Goal: Task Accomplishment & Management: Complete application form

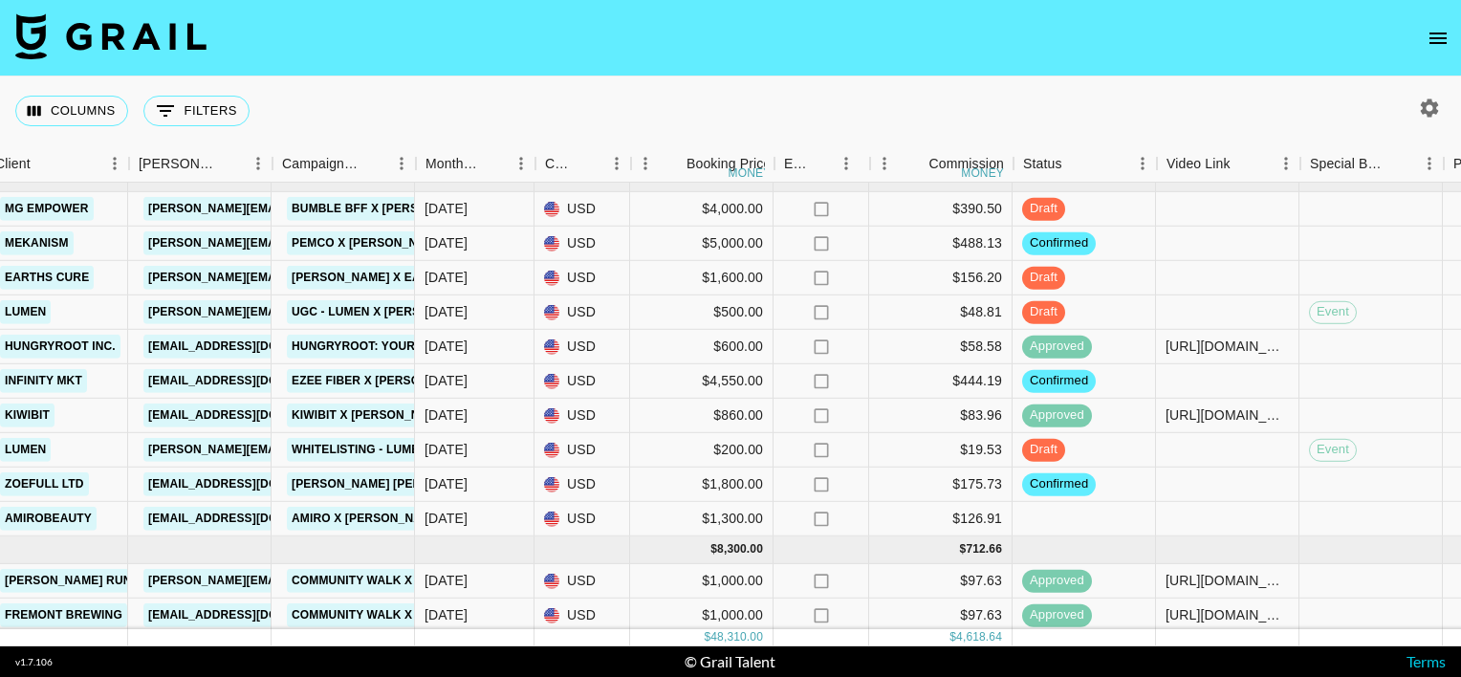
scroll to position [149, 650]
click at [1217, 281] on div at bounding box center [1228, 278] width 143 height 34
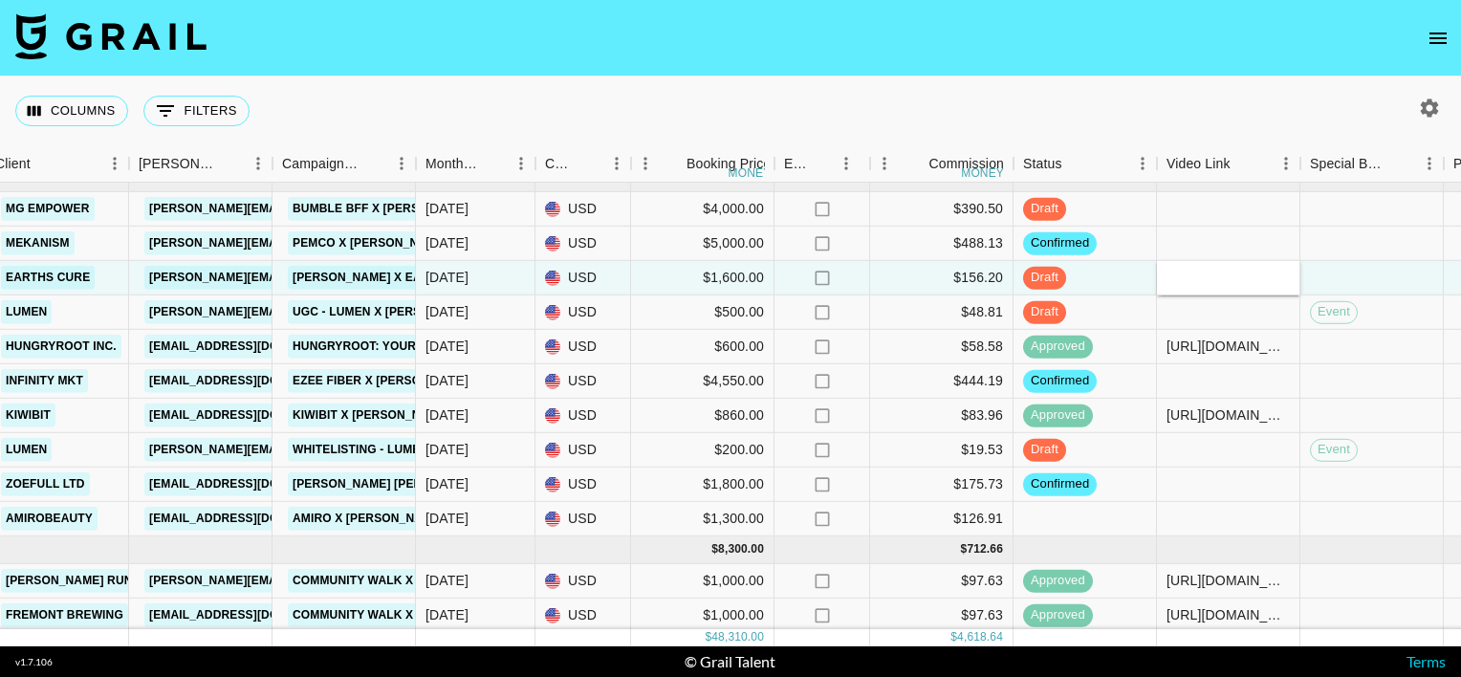
click at [1217, 281] on input "text" at bounding box center [1228, 277] width 141 height 15
type input "[URL][DOMAIN_NAME]"
click at [1201, 76] on nav at bounding box center [730, 38] width 1461 height 76
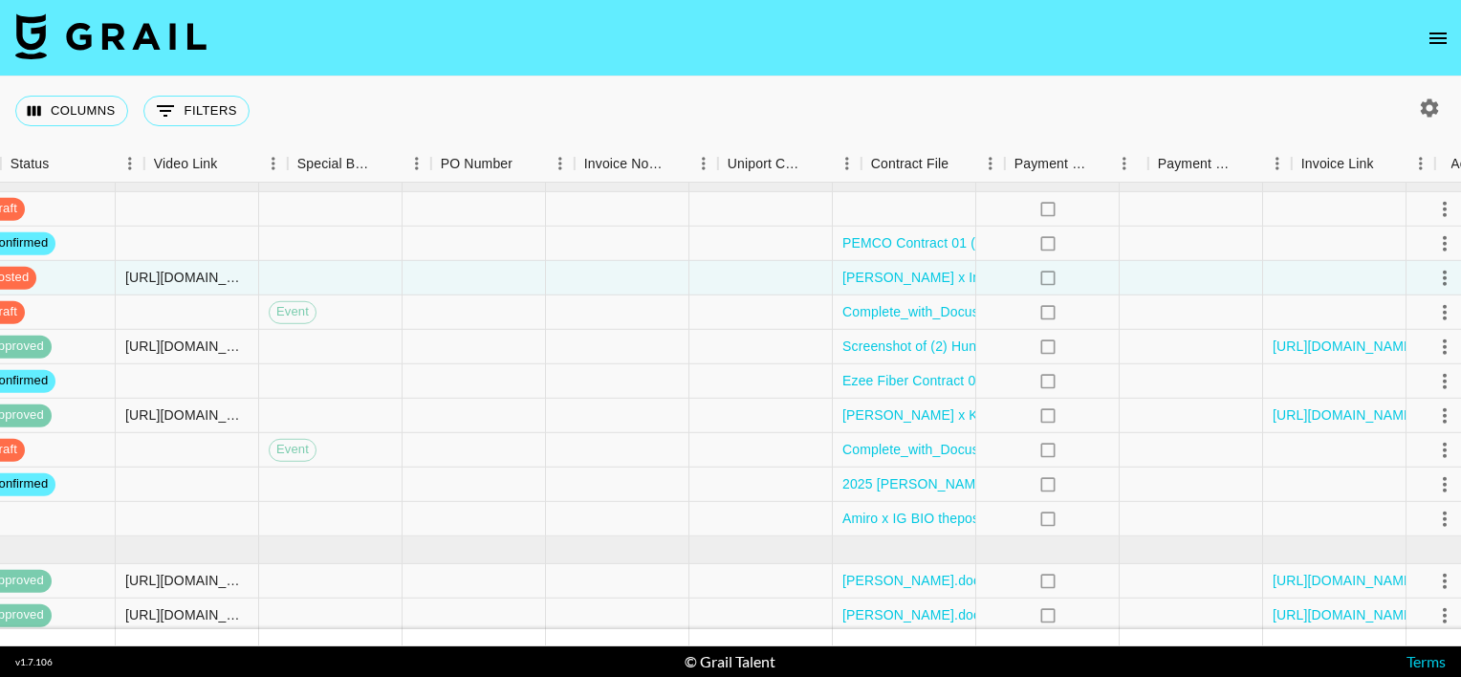
scroll to position [149, 1728]
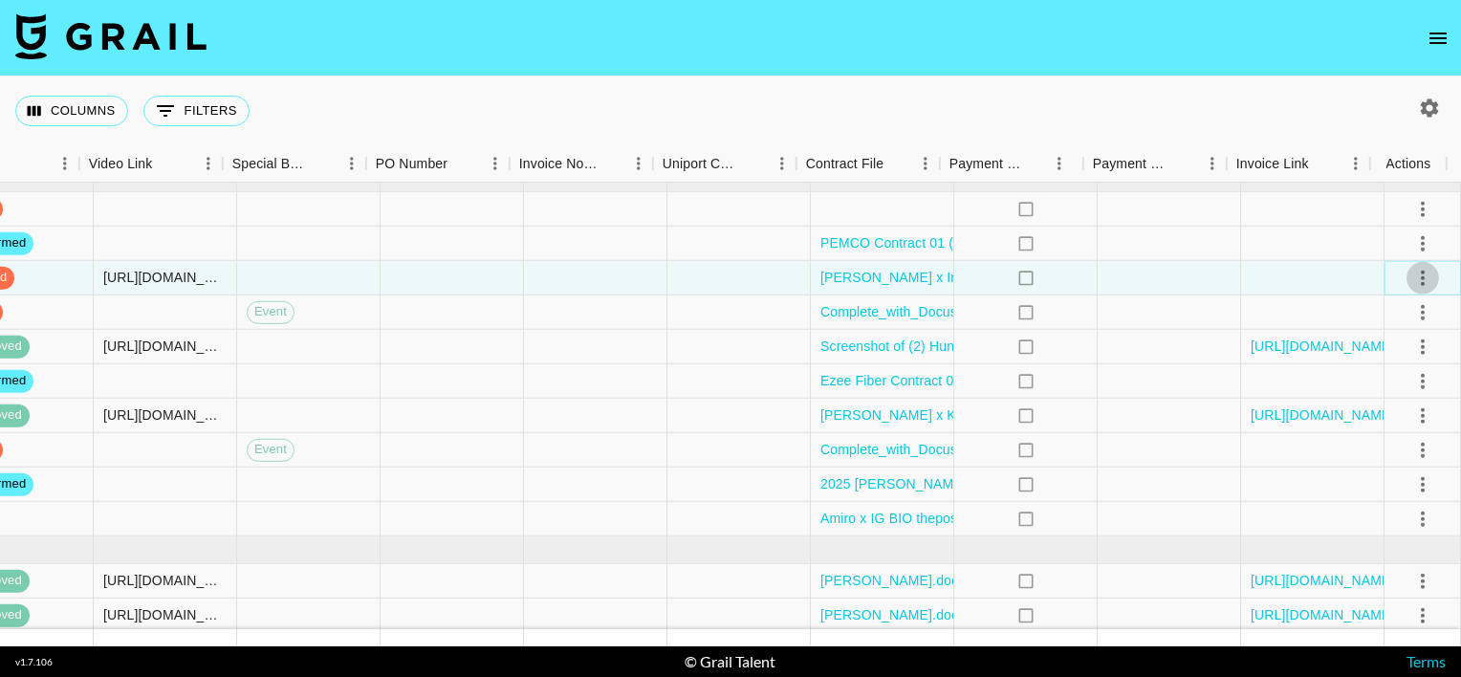
click at [1421, 275] on icon "select merge strategy" at bounding box center [1423, 277] width 4 height 15
click at [1393, 452] on div "Approve" at bounding box center [1382, 456] width 58 height 23
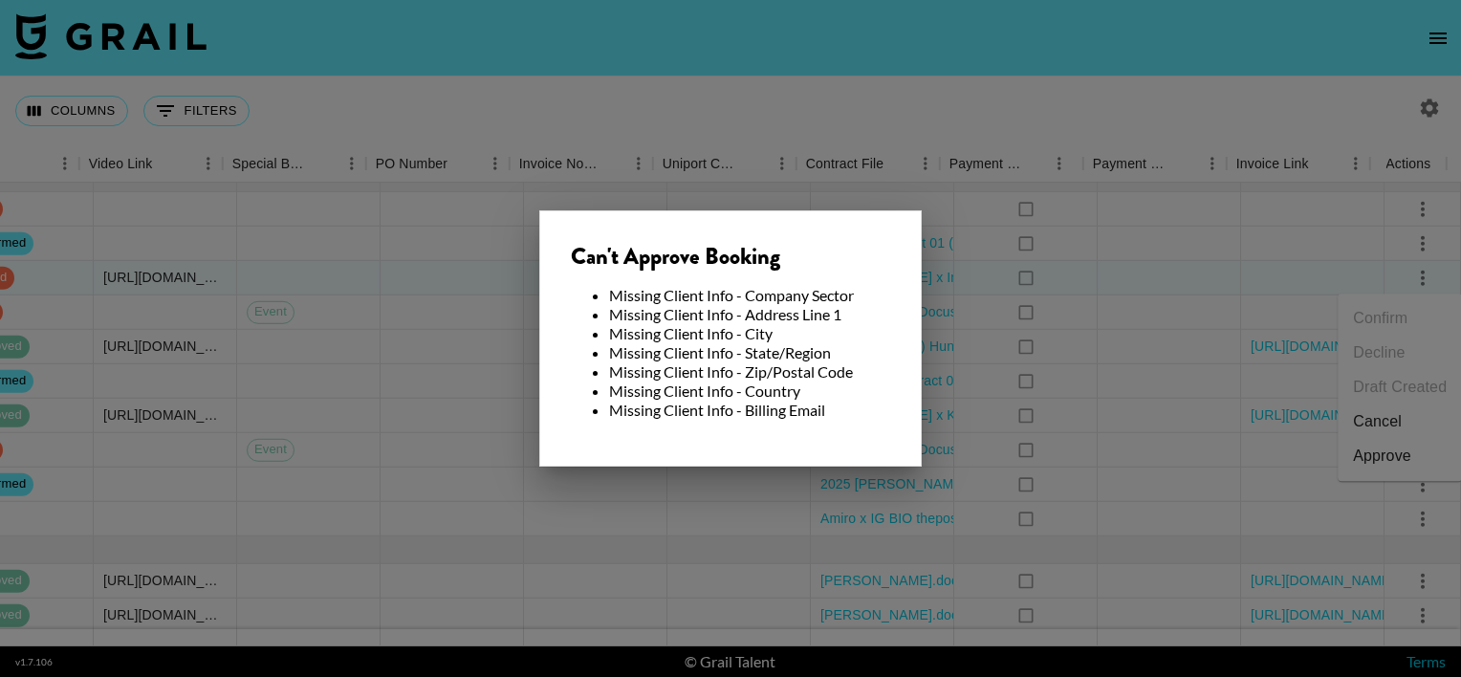
click at [935, 371] on div at bounding box center [730, 338] width 1461 height 677
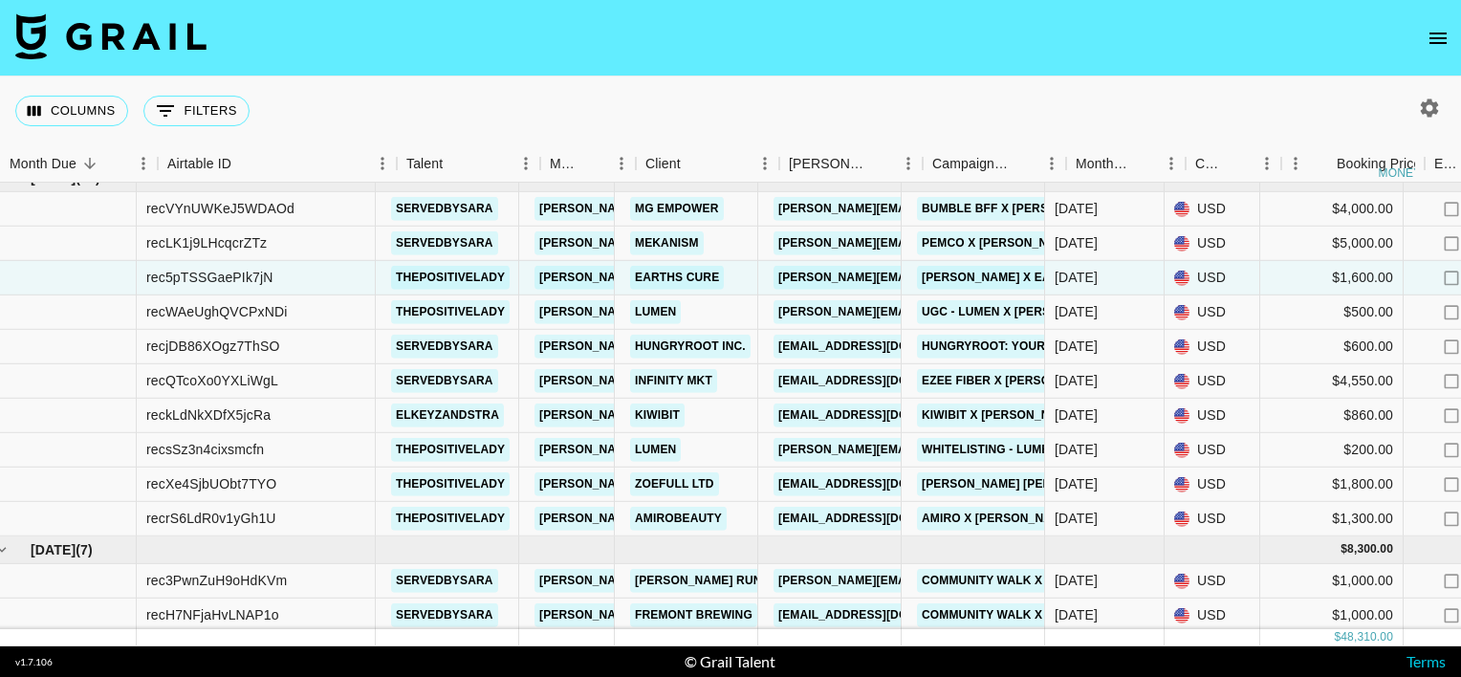
scroll to position [149, 0]
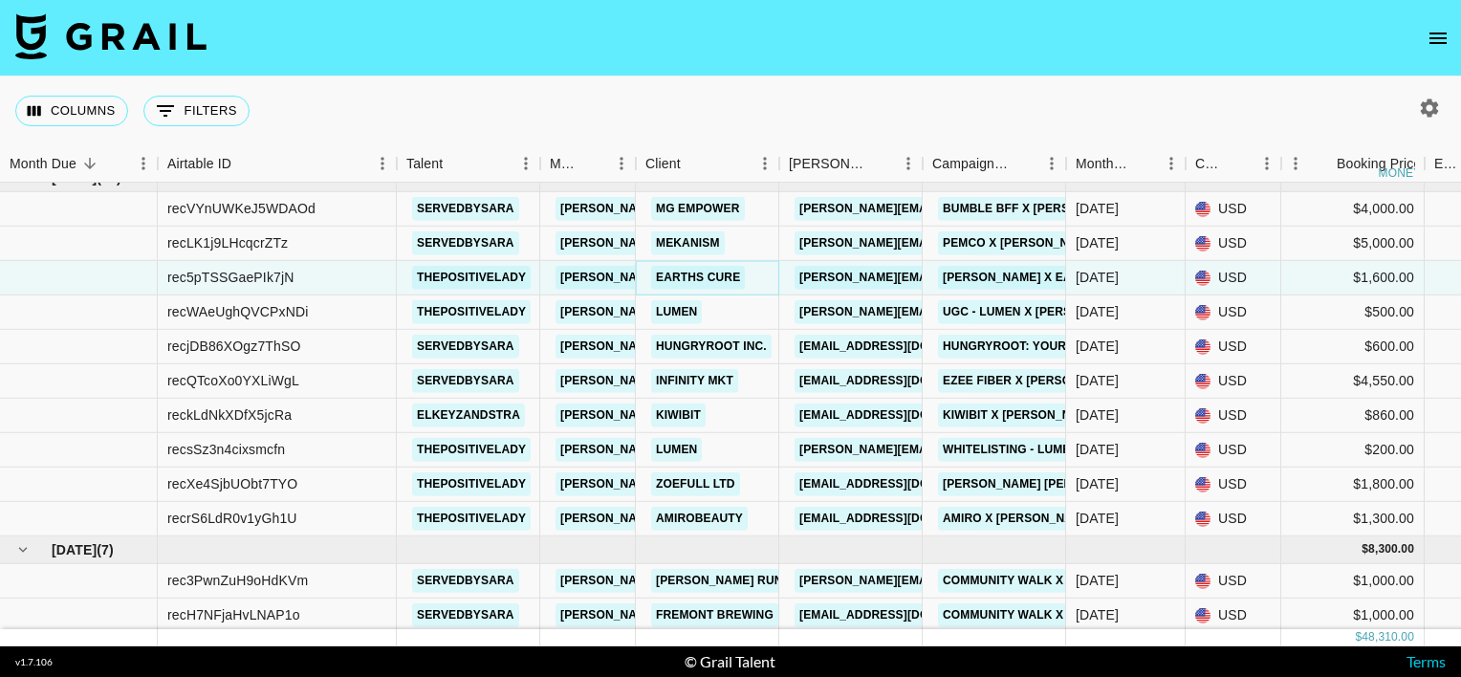
click at [670, 276] on link "Earths Cure" at bounding box center [698, 278] width 94 height 24
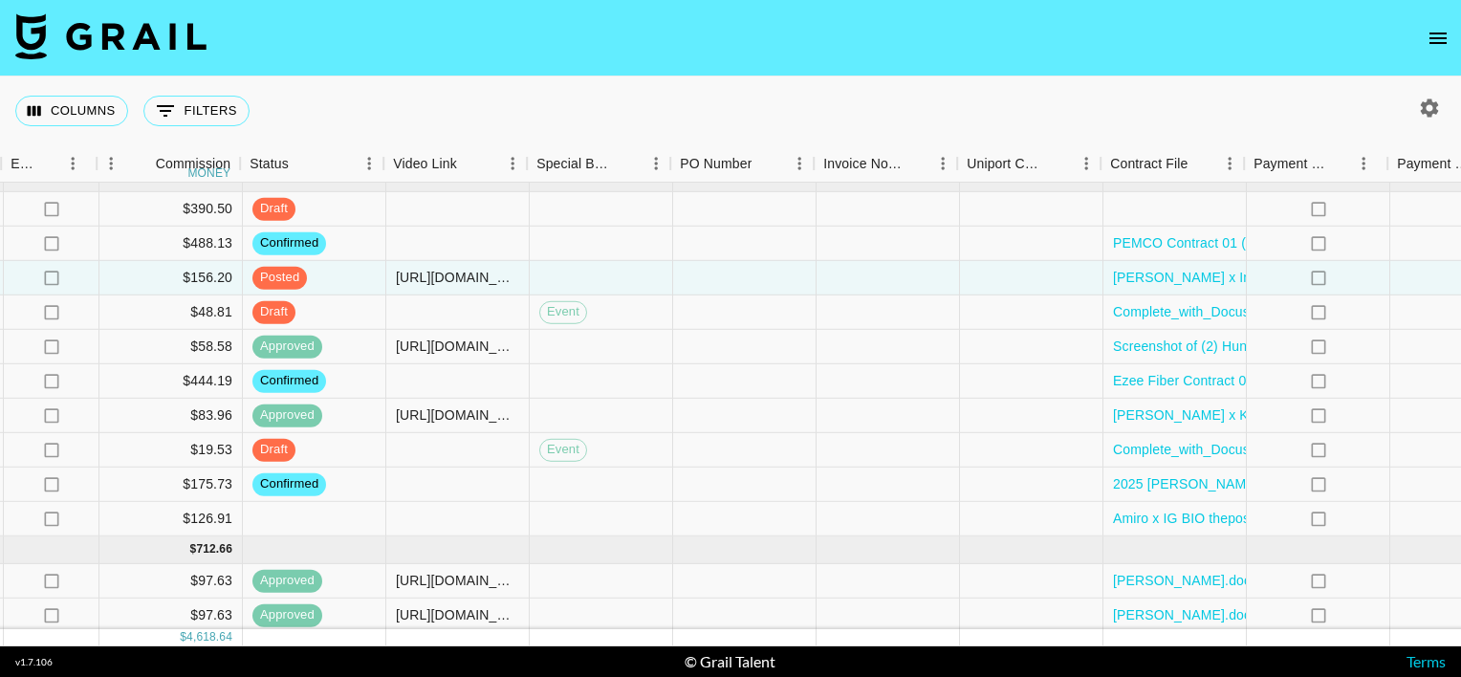
scroll to position [149, 1728]
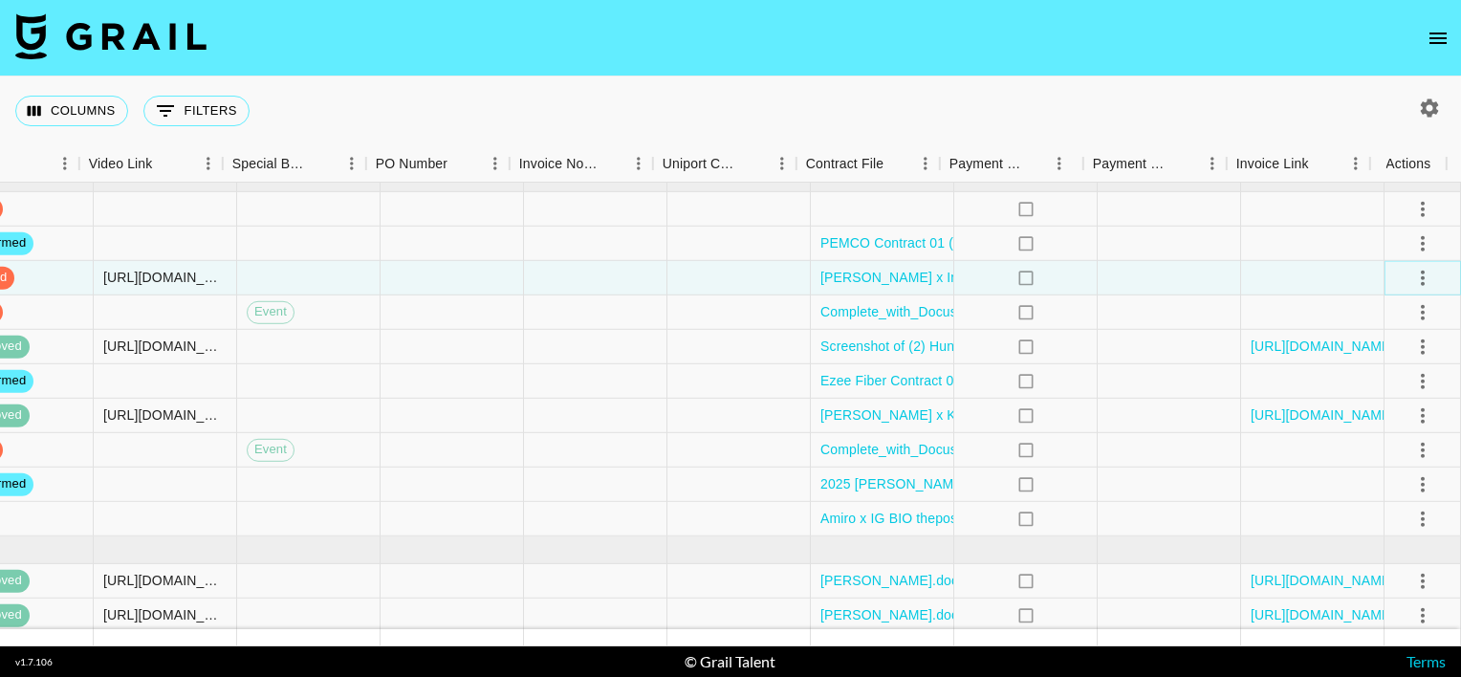
click at [1411, 272] on icon "select merge strategy" at bounding box center [1422, 277] width 23 height 23
click at [1400, 455] on div "Approve" at bounding box center [1382, 456] width 58 height 23
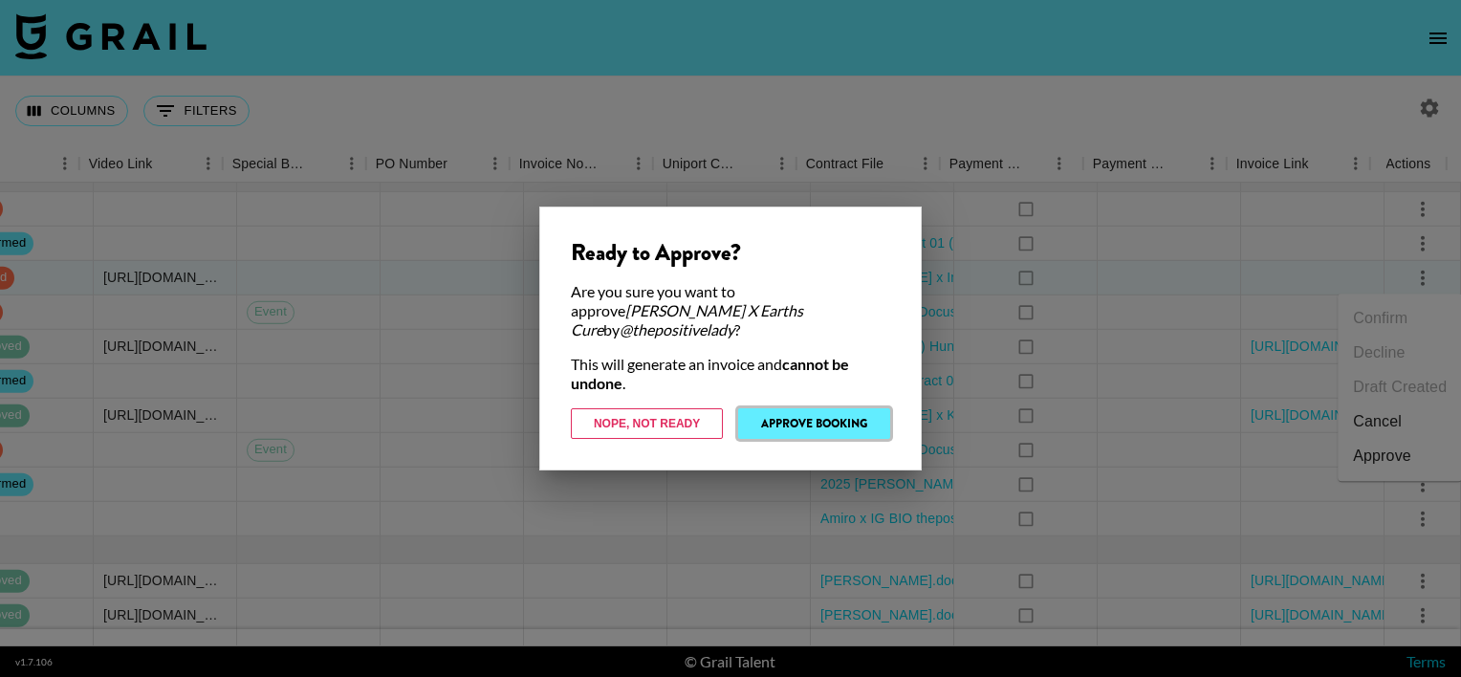
click at [804, 423] on button "Approve Booking" at bounding box center [814, 423] width 152 height 31
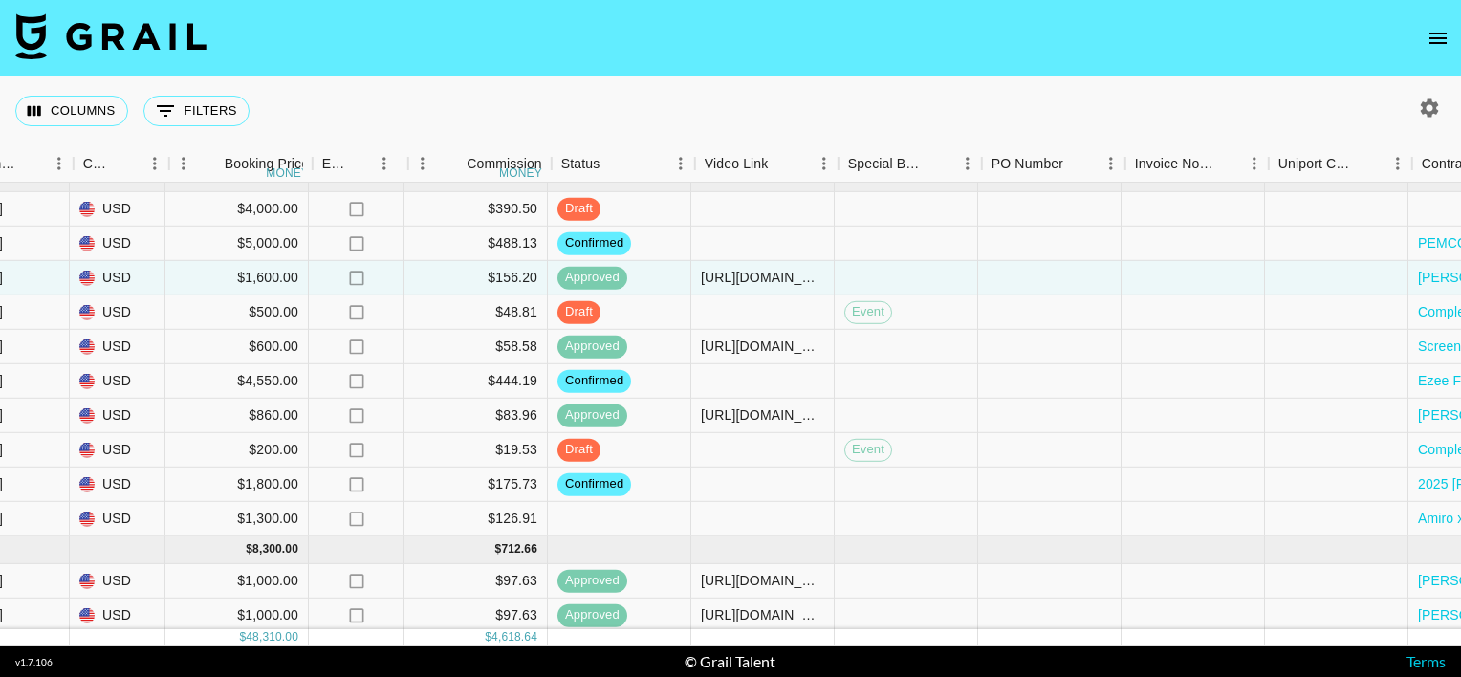
scroll to position [149, 1111]
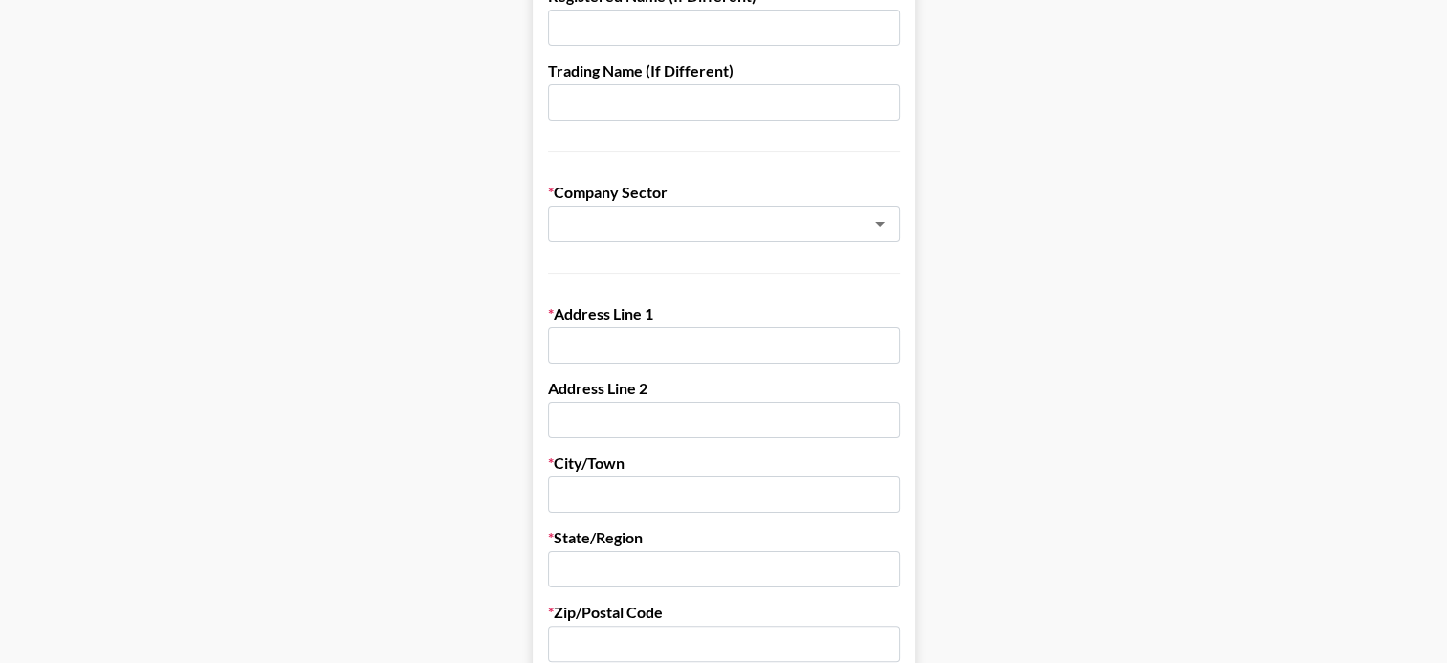
scroll to position [305, 0]
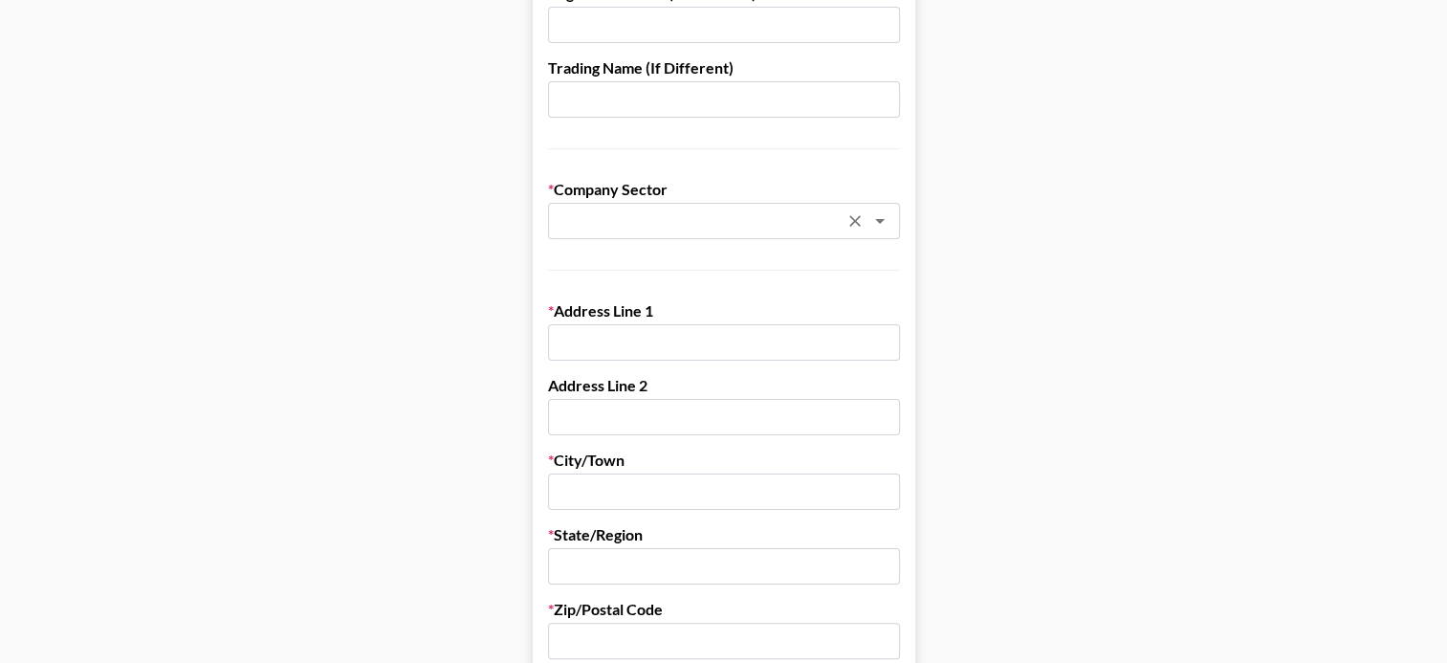
click at [665, 233] on div "​" at bounding box center [724, 221] width 352 height 36
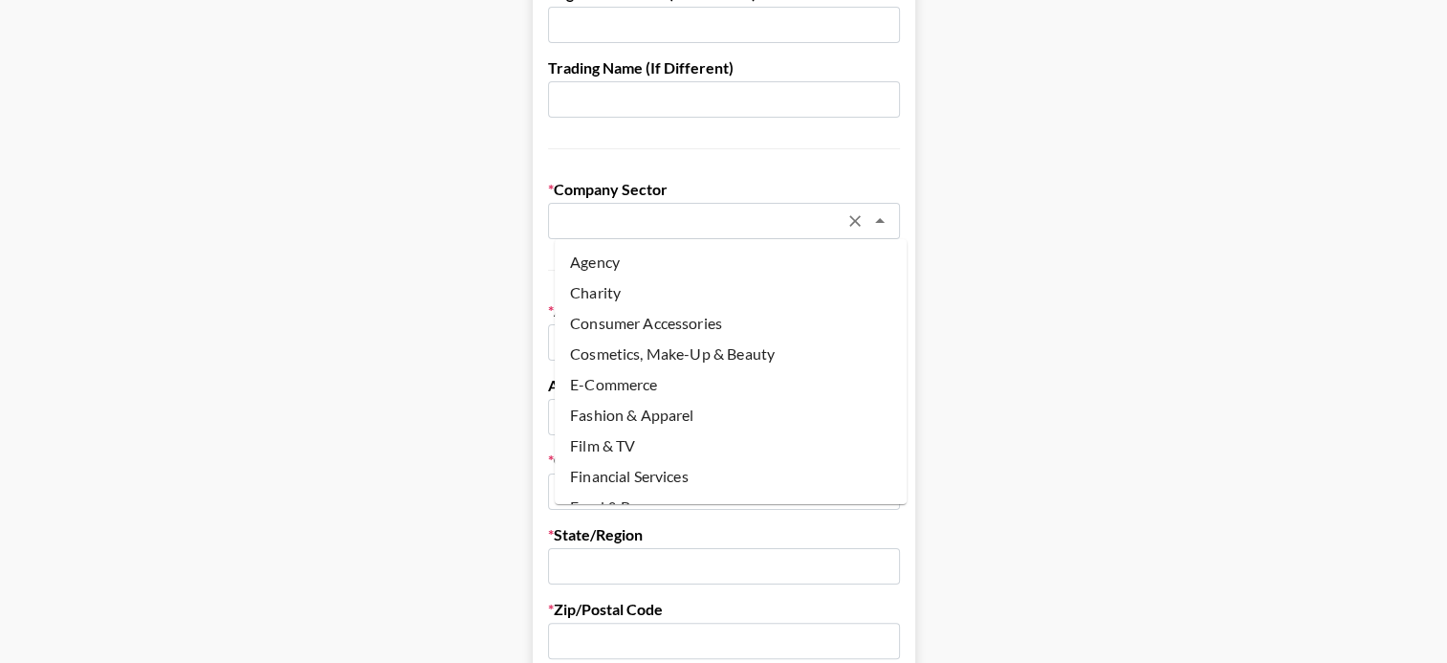
click at [695, 360] on li "Cosmetics, Make-Up & Beauty" at bounding box center [731, 353] width 352 height 31
type input "Cosmetics, Make-Up & Beauty"
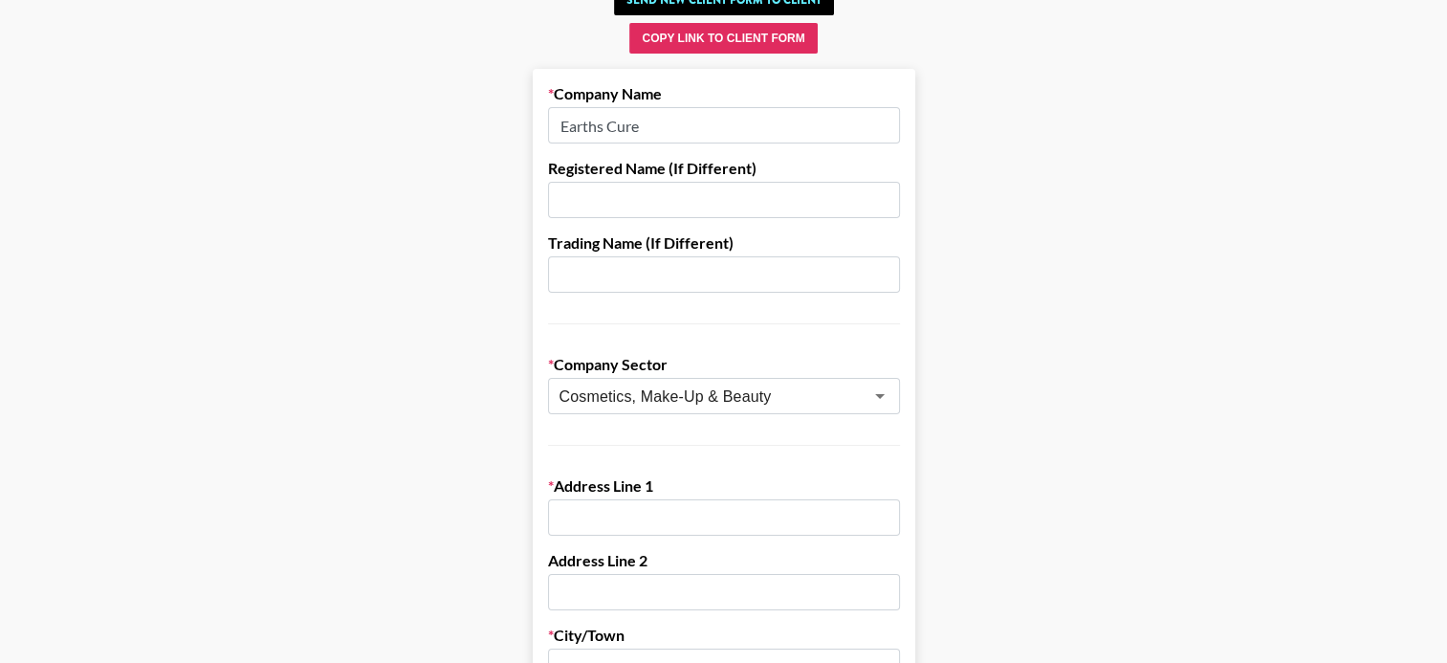
scroll to position [130, 0]
click at [623, 122] on input "Earths Cure" at bounding box center [724, 125] width 352 height 36
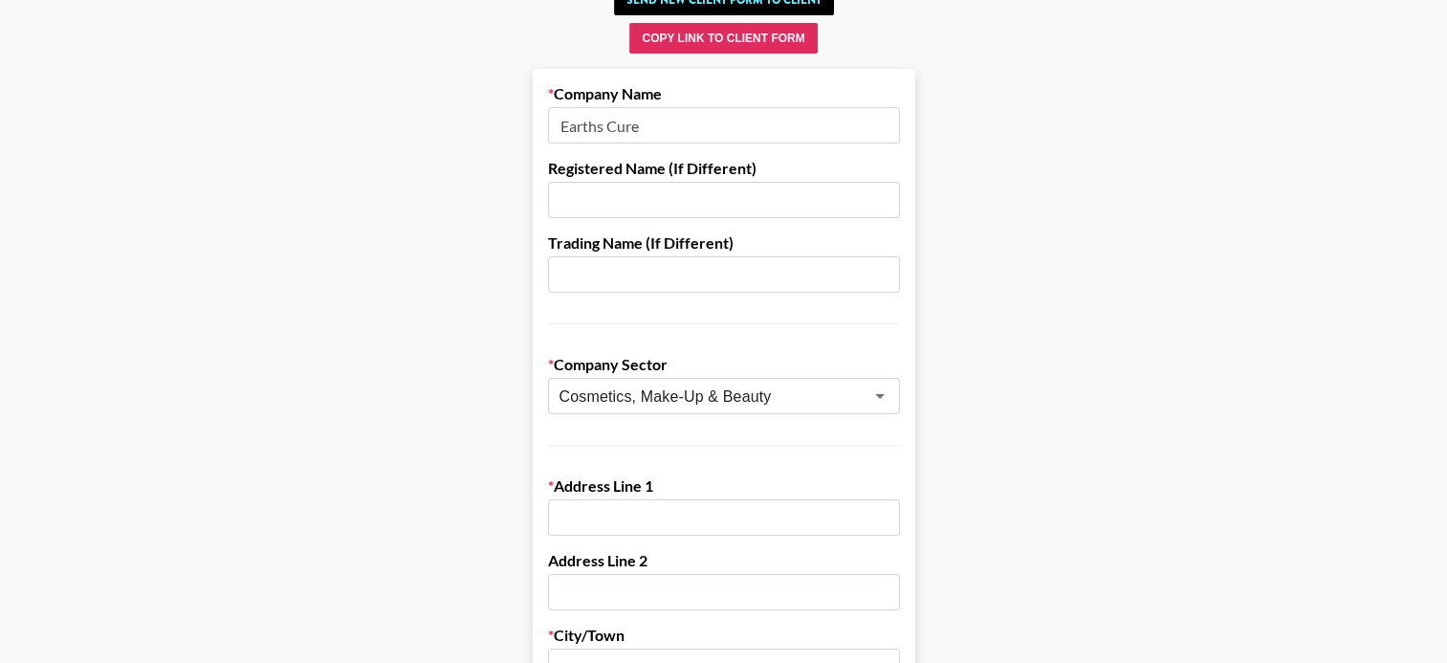
paste input "Venice Beach Ideas, Inc."
type input "Venice Beach Ideas, Inc."
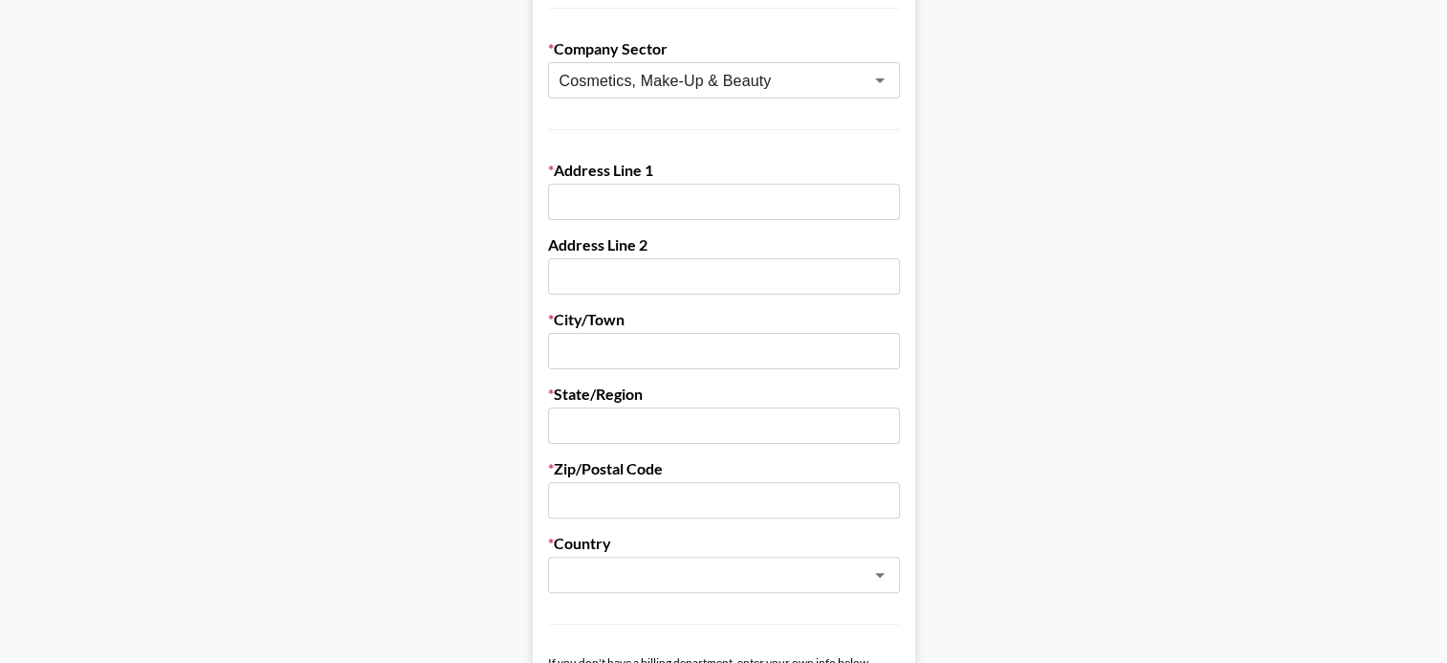
scroll to position [451, 0]
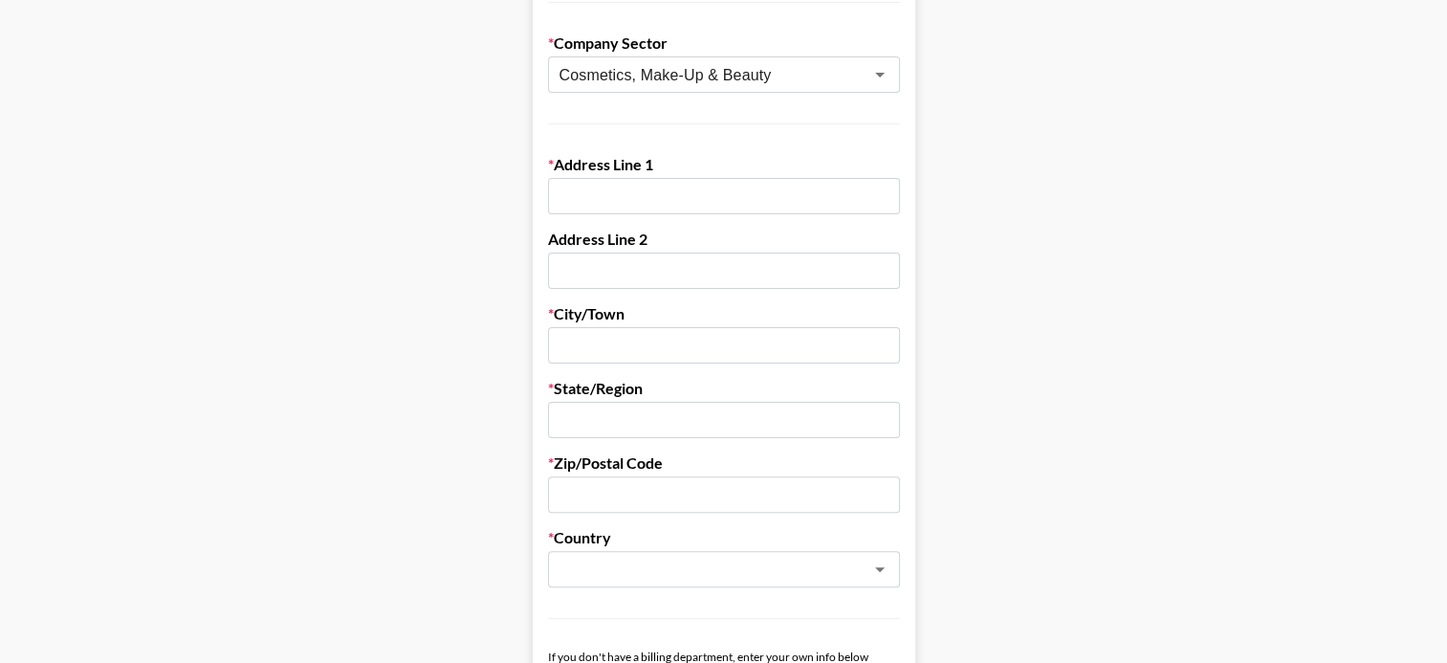
click at [582, 202] on input "text" at bounding box center [724, 196] width 352 height 36
paste input "8033 W Sunset Blvd"
type input "8033 W Sunset Blvd"
click at [589, 349] on input "text" at bounding box center [724, 345] width 352 height 36
paste input "3800"
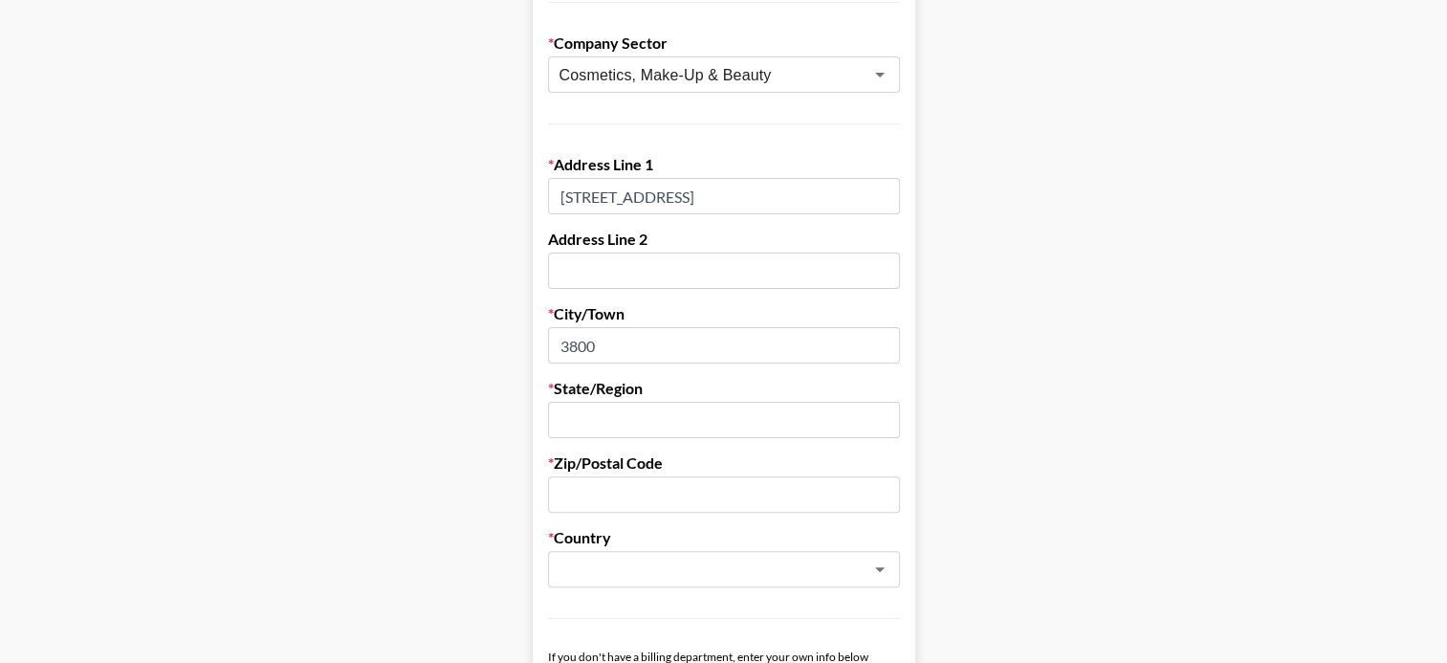
type input "3800"
click at [657, 421] on input "text" at bounding box center [724, 420] width 352 height 36
paste input "Los Angeles"
type input "L"
click at [604, 347] on input "3800" at bounding box center [724, 345] width 352 height 36
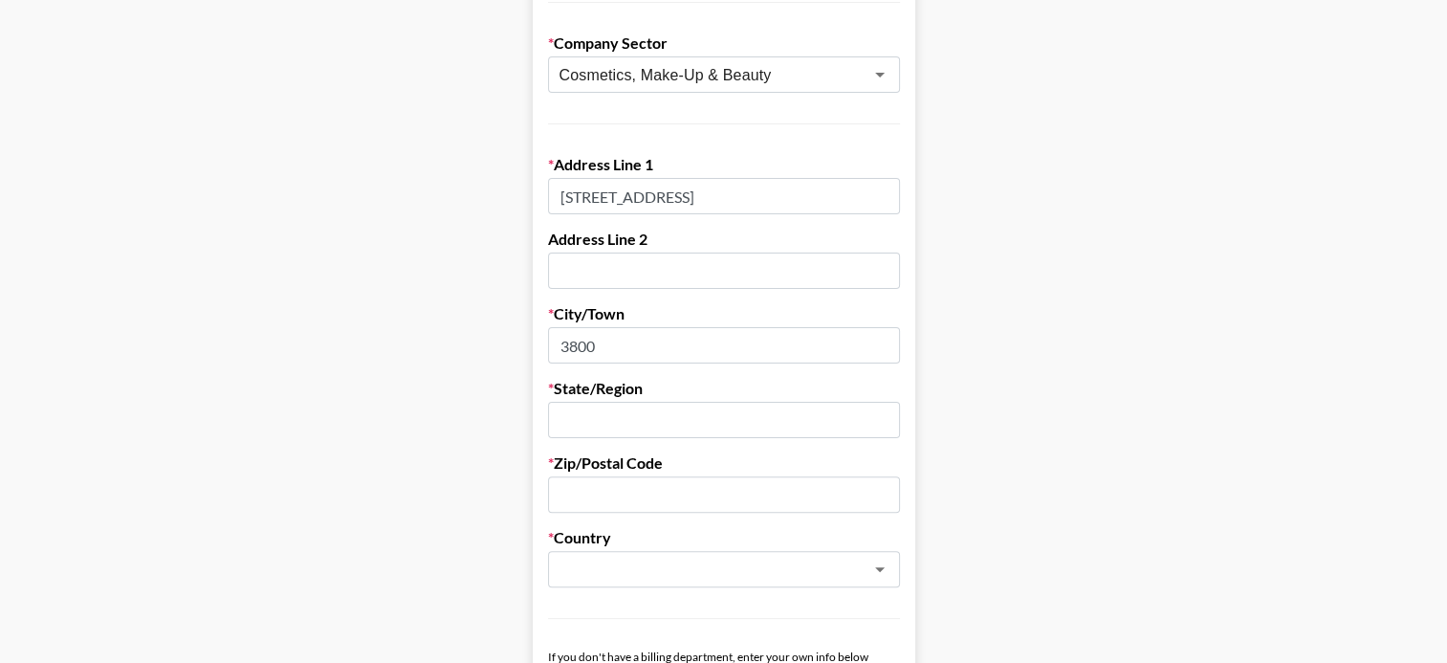
click at [604, 347] on input "3800" at bounding box center [724, 345] width 352 height 36
click at [639, 346] on input "3800" at bounding box center [724, 345] width 352 height 36
paste input "Los Angeles"
drag, startPoint x: 601, startPoint y: 344, endPoint x: 533, endPoint y: 360, distance: 70.5
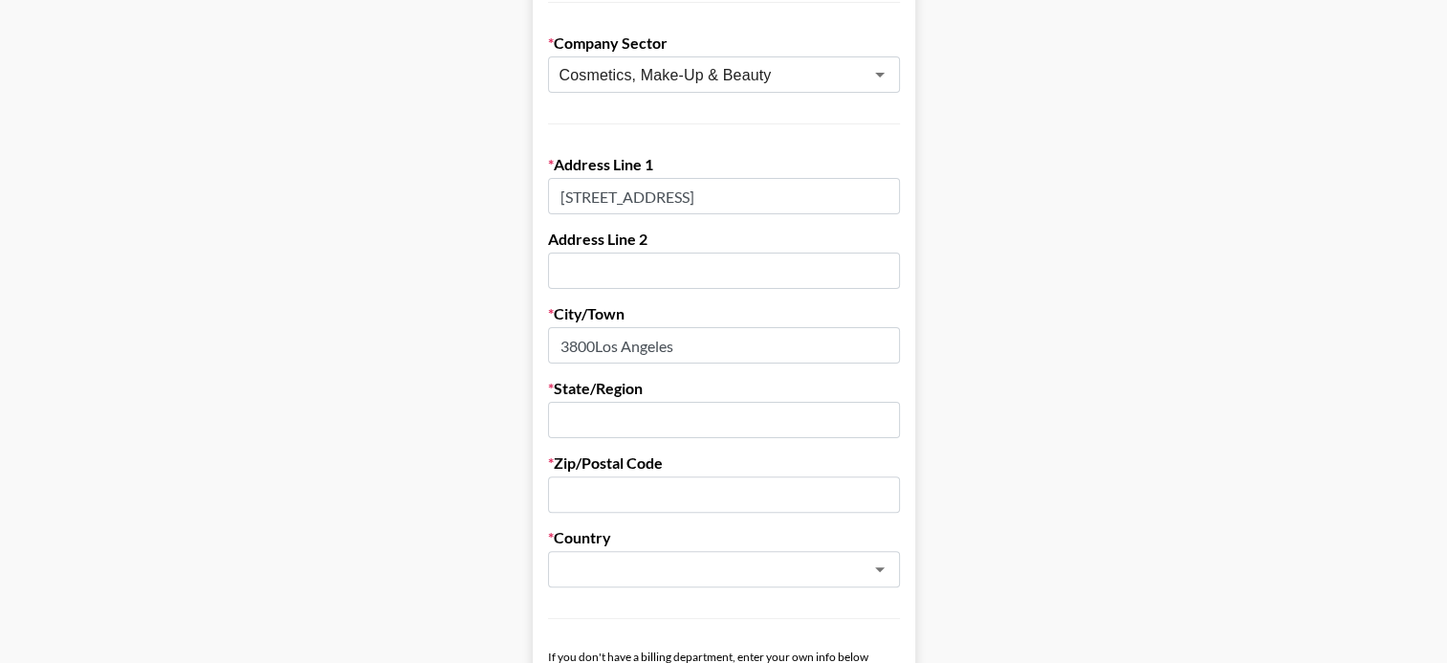
click at [533, 360] on main "Send New Client Form to Client Copy Link to Client Form Company Name Venice Bea…" at bounding box center [723, 641] width 1416 height 1970
type input "Los Angeles"
click at [593, 272] on input "text" at bounding box center [724, 270] width 352 height 36
paste input "3800"
type input "3800"
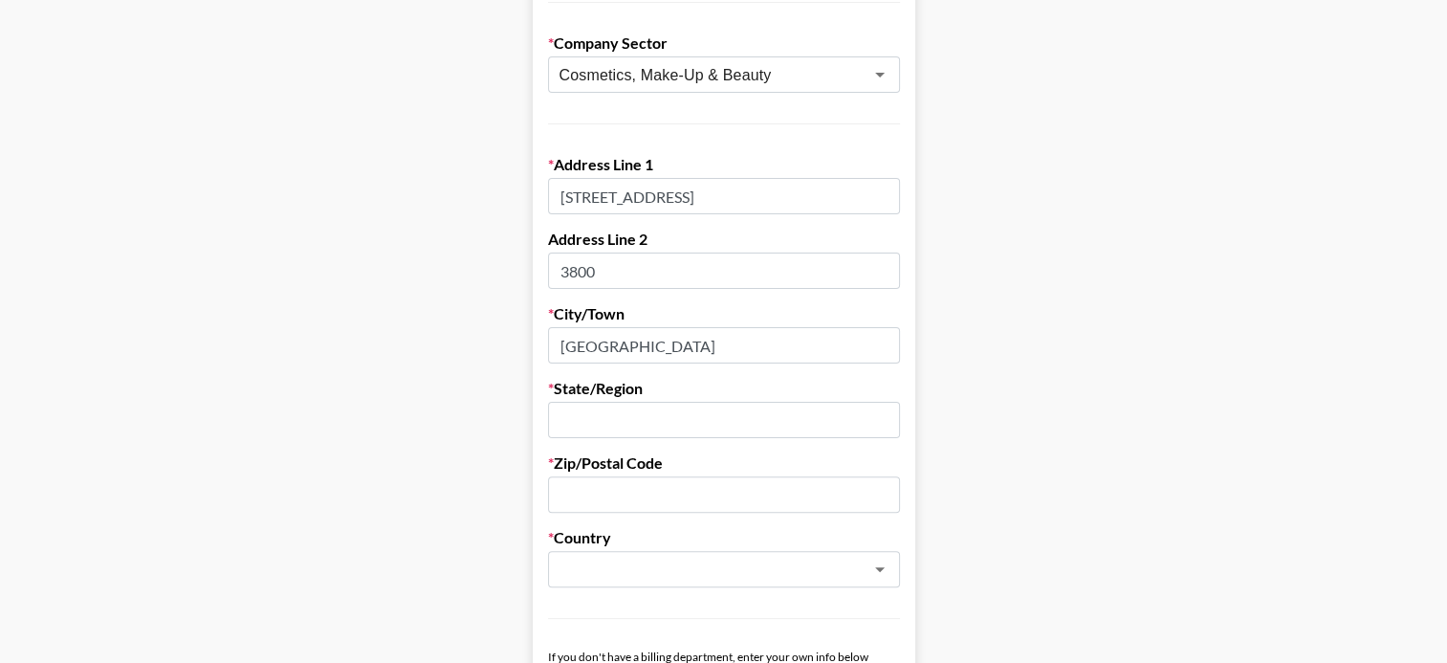
click at [576, 416] on input "text" at bounding box center [724, 420] width 352 height 36
type input "California"
click at [612, 481] on input "text" at bounding box center [724, 494] width 352 height 36
paste input "90046"
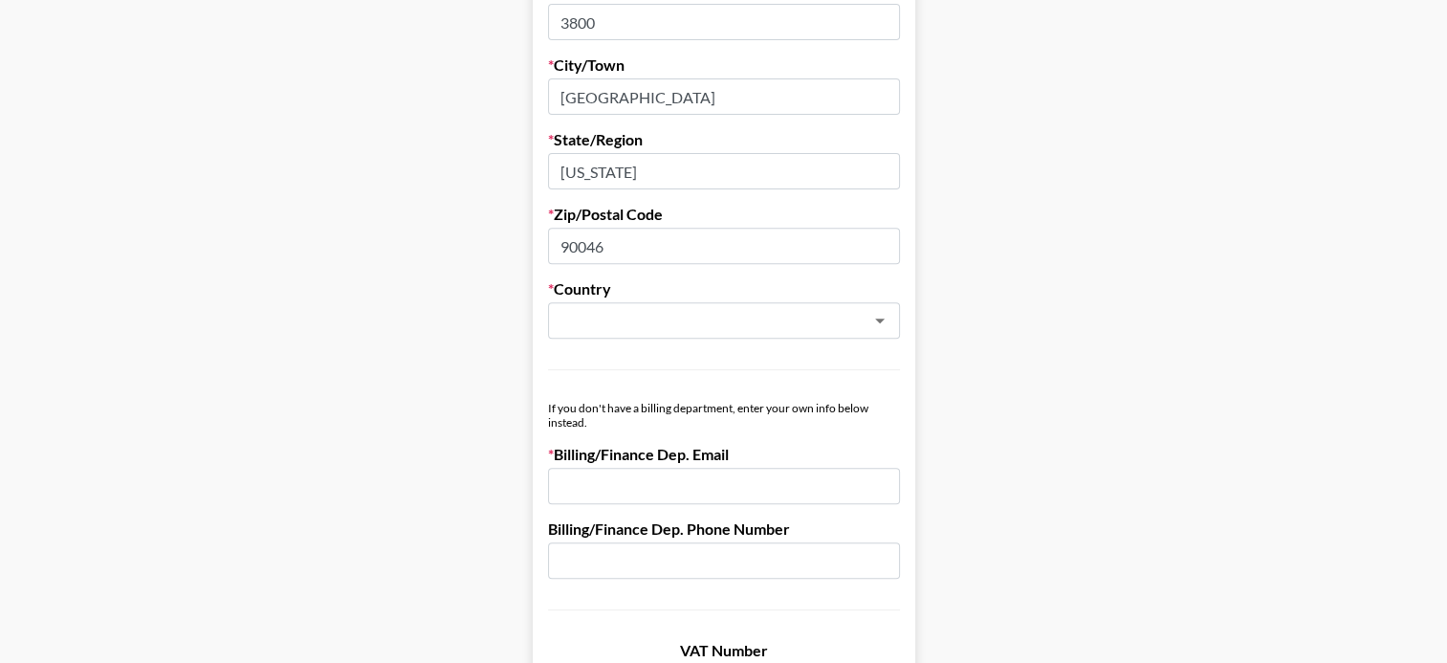
scroll to position [704, 0]
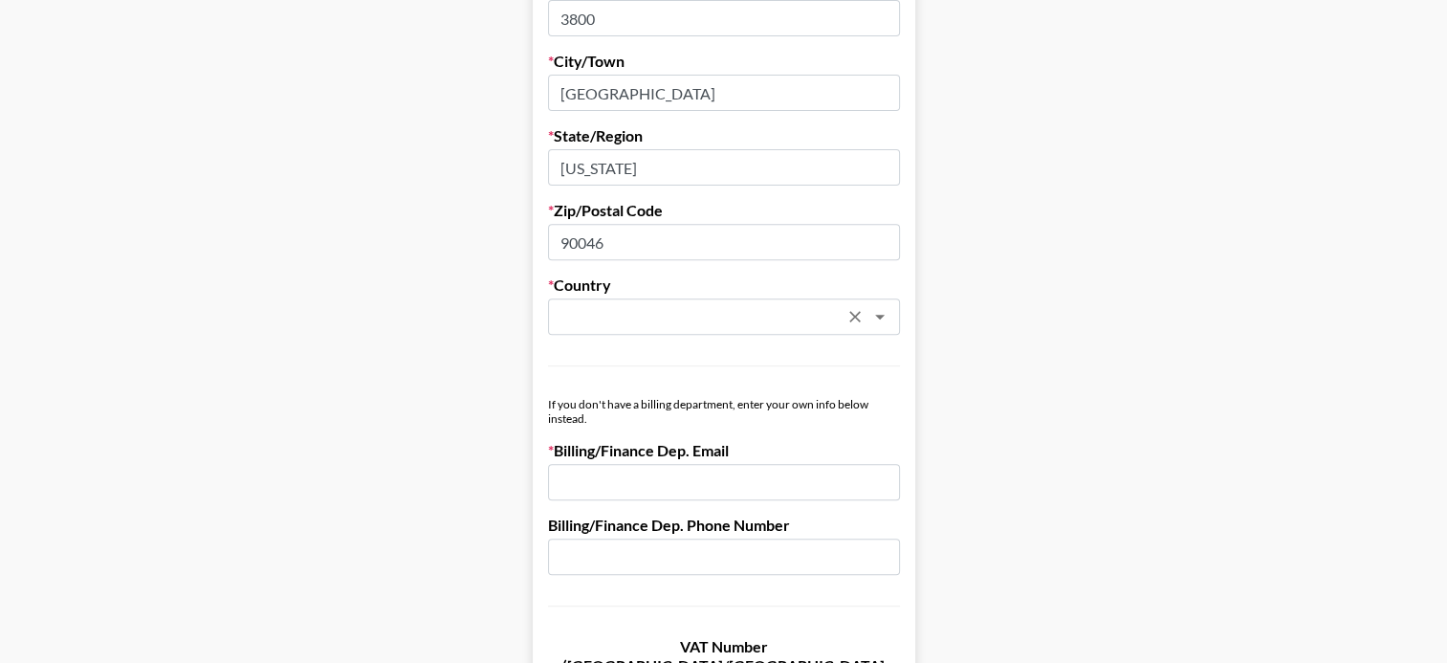
type input "90046"
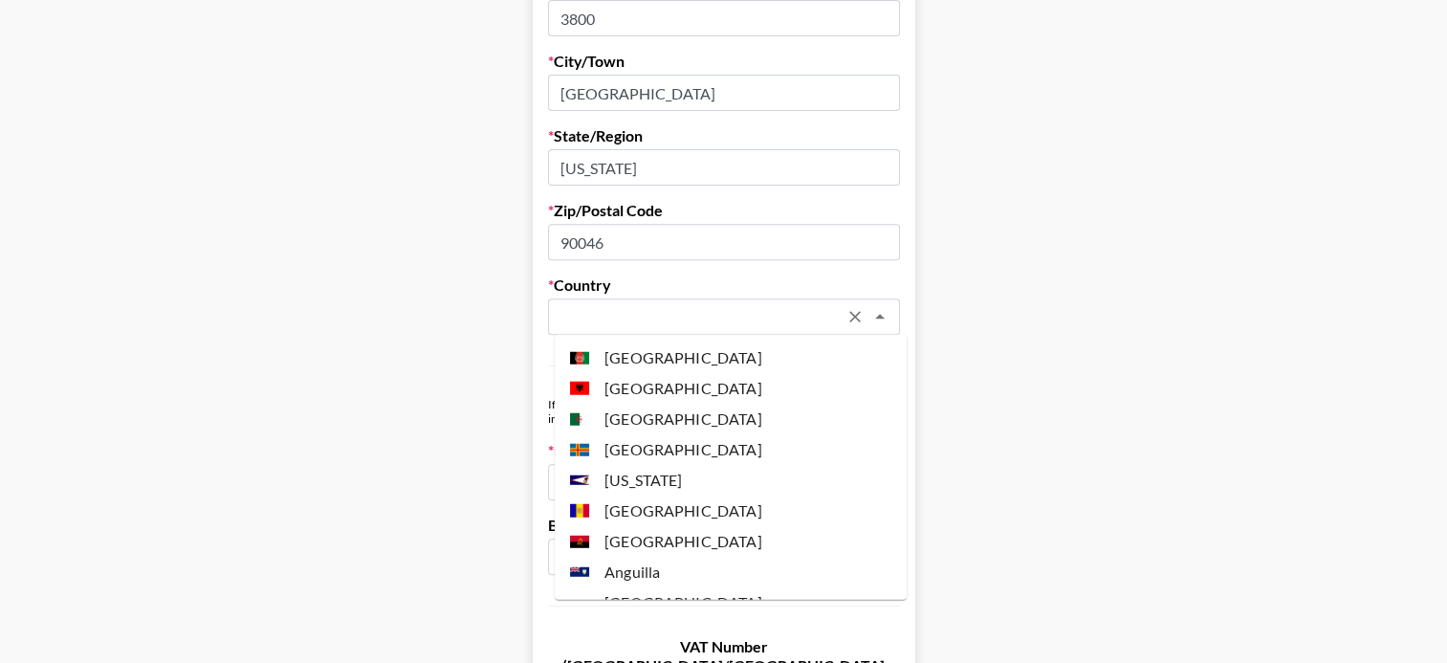
click at [627, 324] on input "text" at bounding box center [698, 317] width 278 height 22
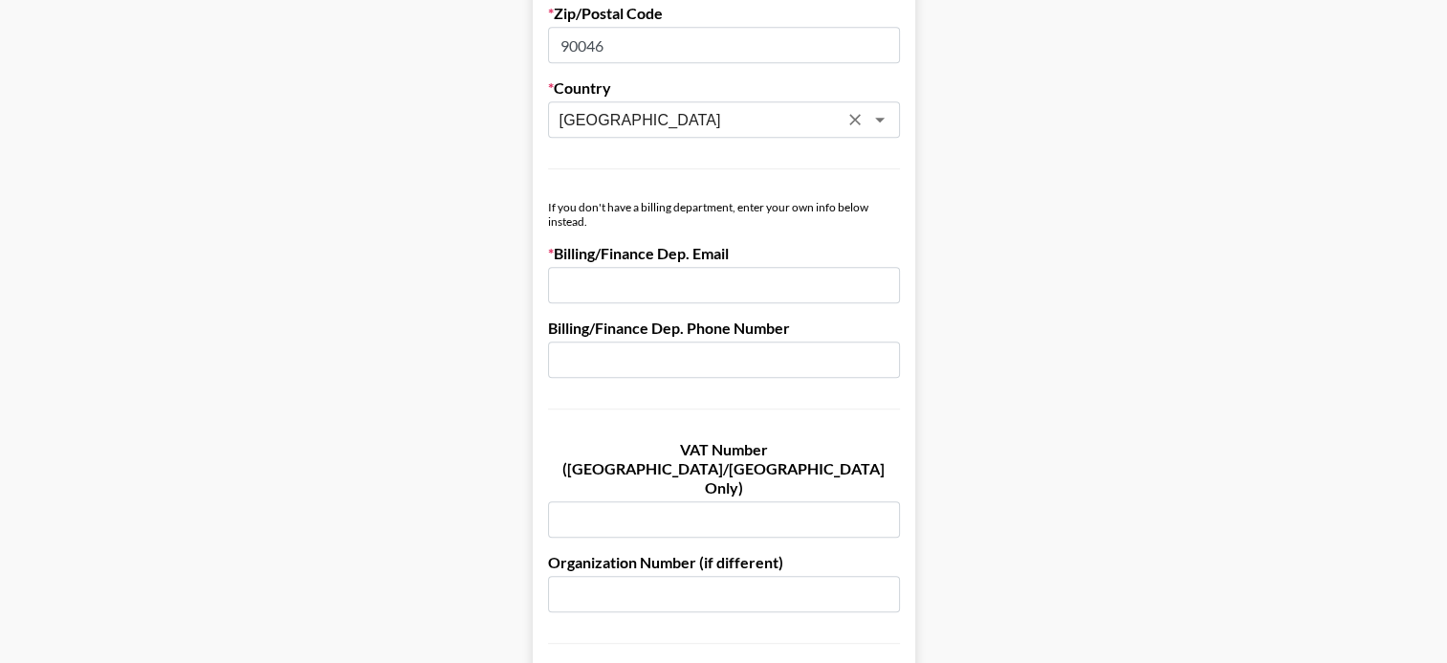
scroll to position [918, 0]
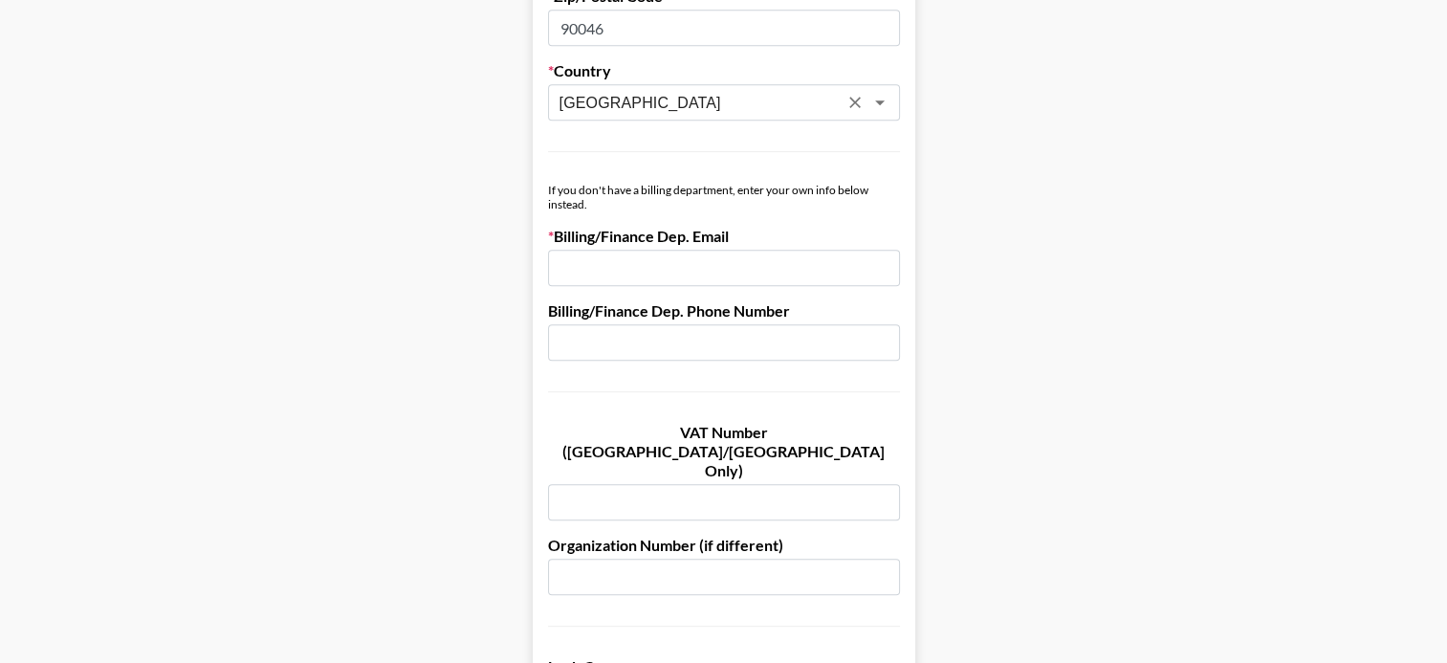
type input "United States"
click at [625, 264] on input "email" at bounding box center [724, 268] width 352 height 36
paste input "[PERSON_NAME][EMAIL_ADDRESS][DOMAIN_NAME]"
type input "[PERSON_NAME][EMAIL_ADDRESS][DOMAIN_NAME]"
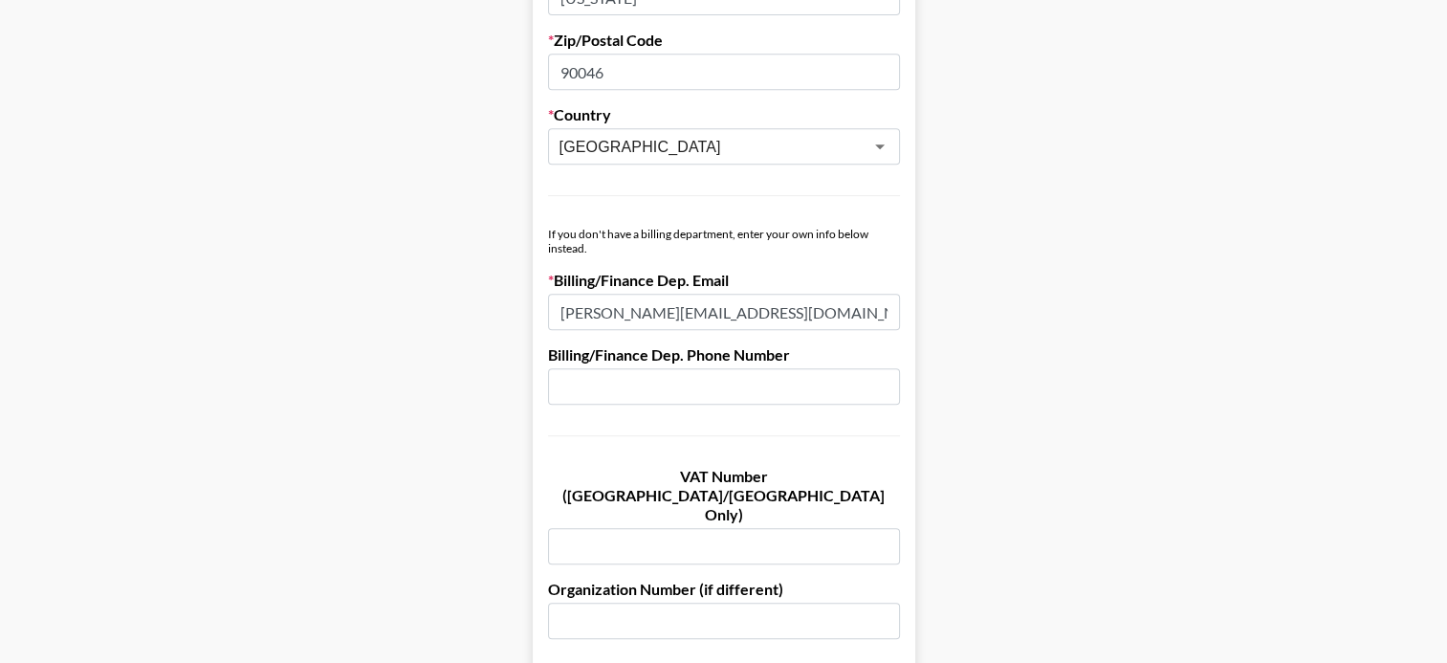
scroll to position [872, 0]
click at [620, 389] on input "text" at bounding box center [724, 388] width 352 height 36
paste input "(800) 674-3571"
type input "(800) 674-3571"
click at [478, 401] on main "Send New Client Form to Client Copy Link to Client Form Company Name Venice Bea…" at bounding box center [723, 220] width 1416 height 1970
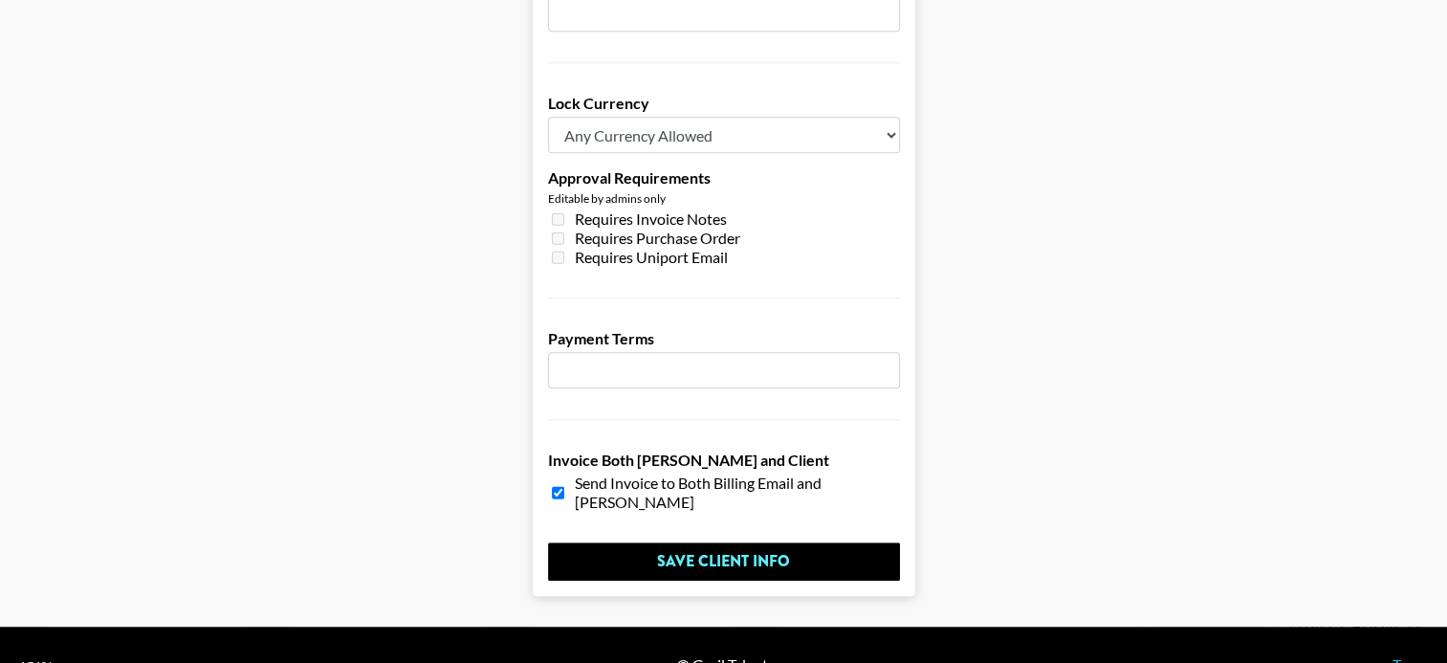
scroll to position [1480, 0]
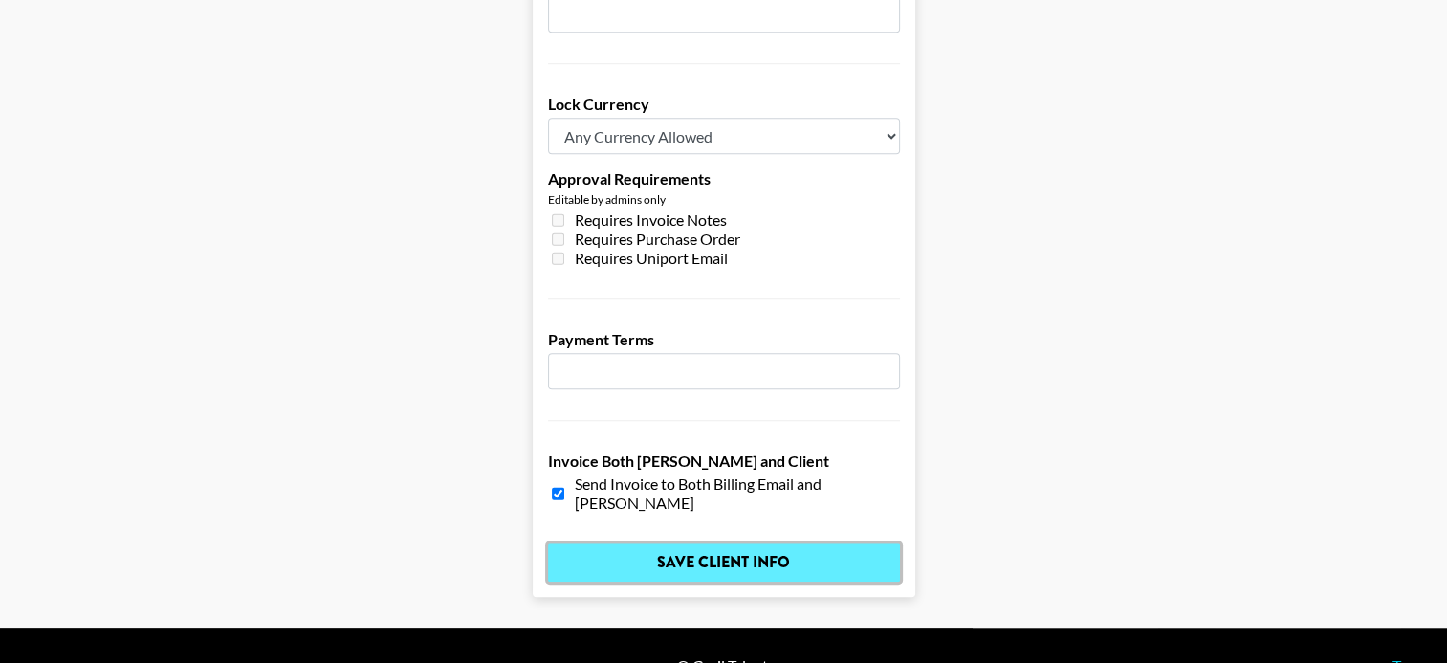
click at [622, 543] on input "Save Client Info" at bounding box center [724, 562] width 352 height 38
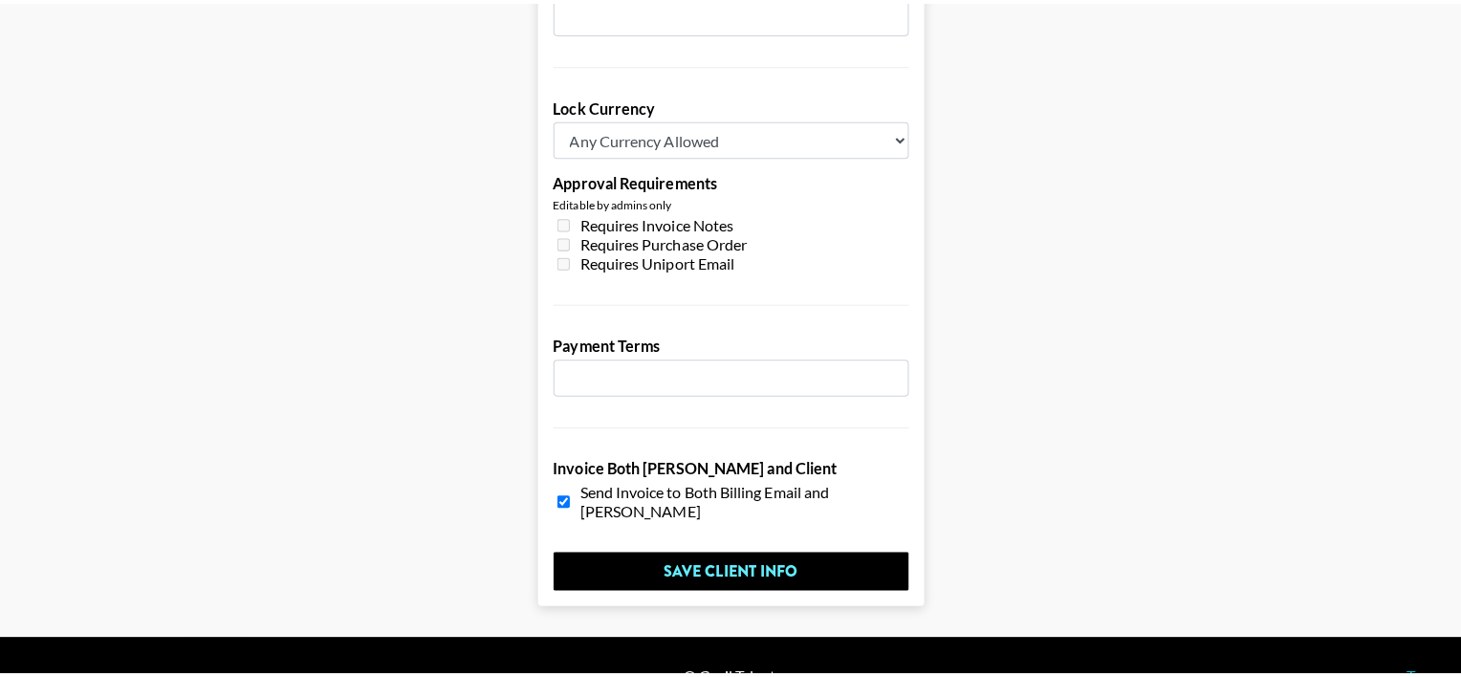
scroll to position [0, 0]
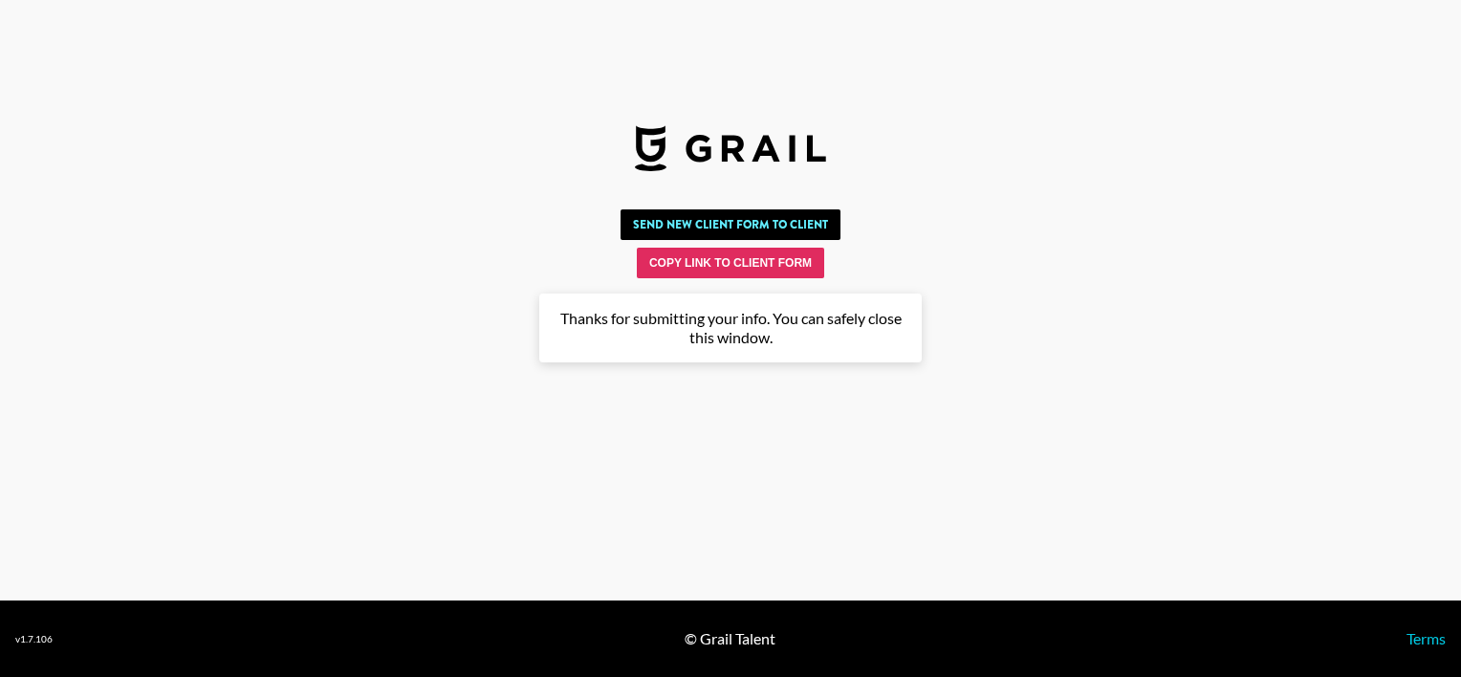
click at [685, 153] on img at bounding box center [730, 148] width 191 height 46
click at [735, 338] on div "Thanks for submitting your info. You can safely close this window." at bounding box center [730, 328] width 382 height 69
click at [668, 151] on img at bounding box center [730, 148] width 191 height 46
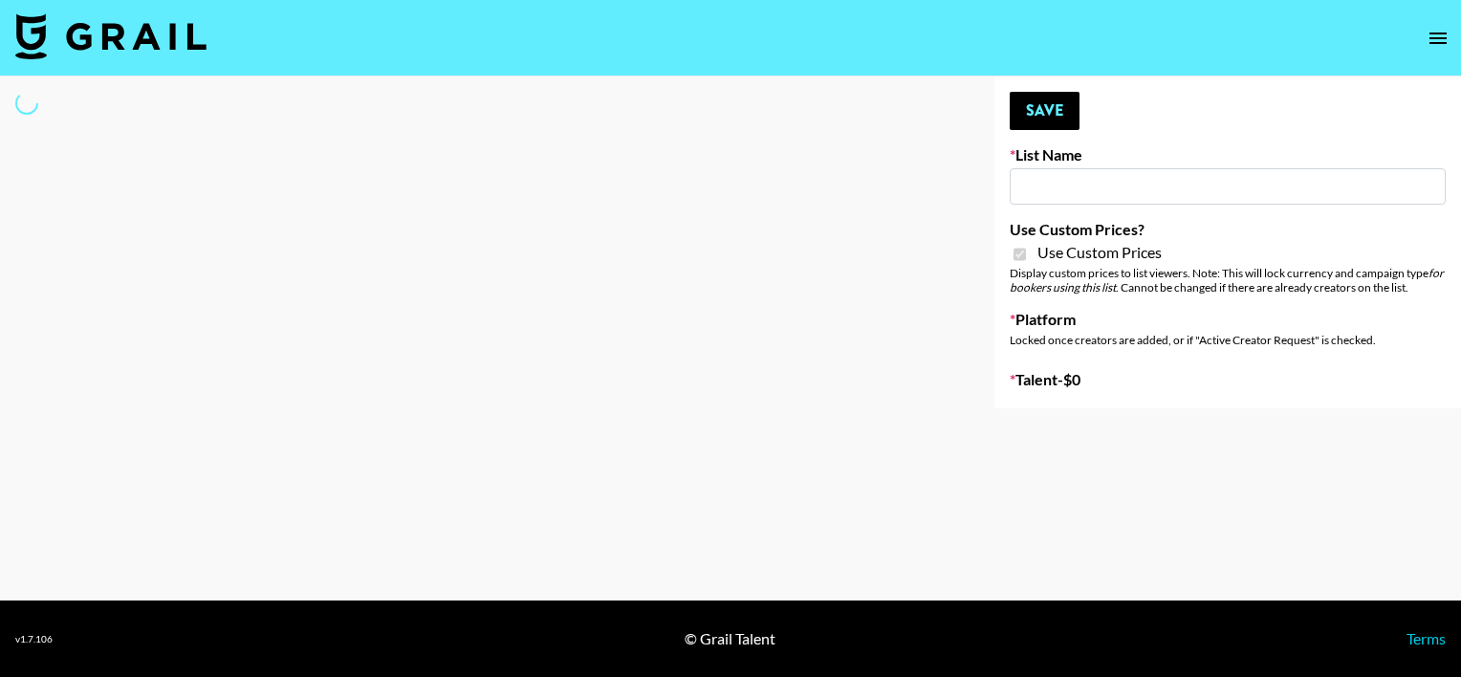
type input "ZENOWELL AI"
checkbox input "true"
select select "Brand"
